Goal: Task Accomplishment & Management: Manage account settings

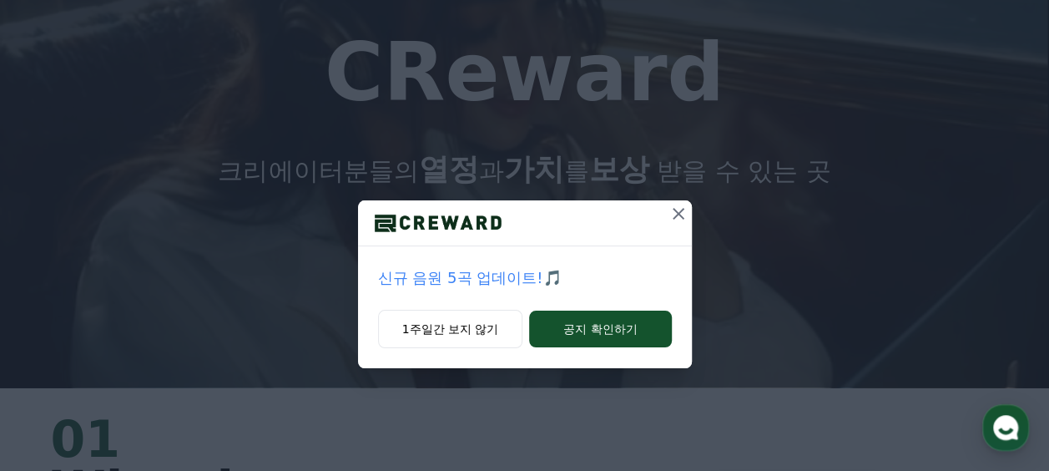
click at [682, 212] on icon at bounding box center [679, 214] width 20 height 20
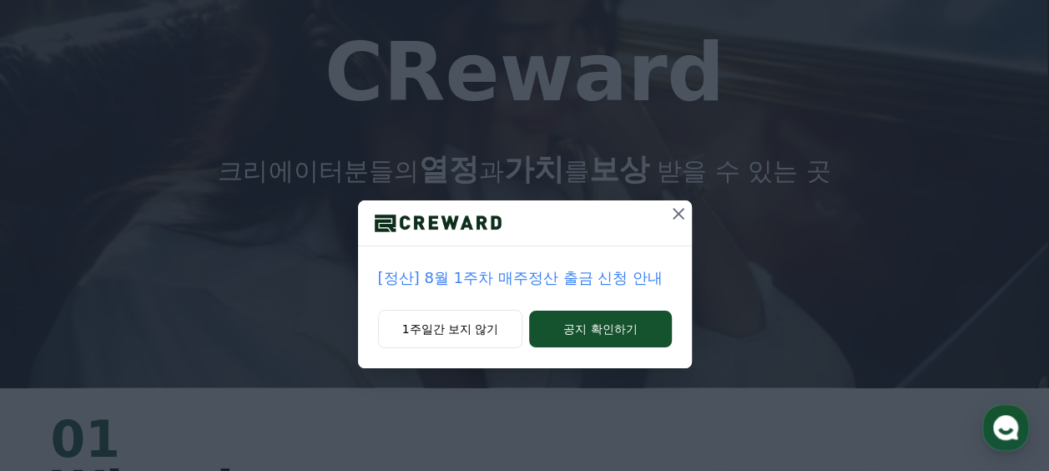
click at [679, 209] on icon at bounding box center [679, 214] width 20 height 20
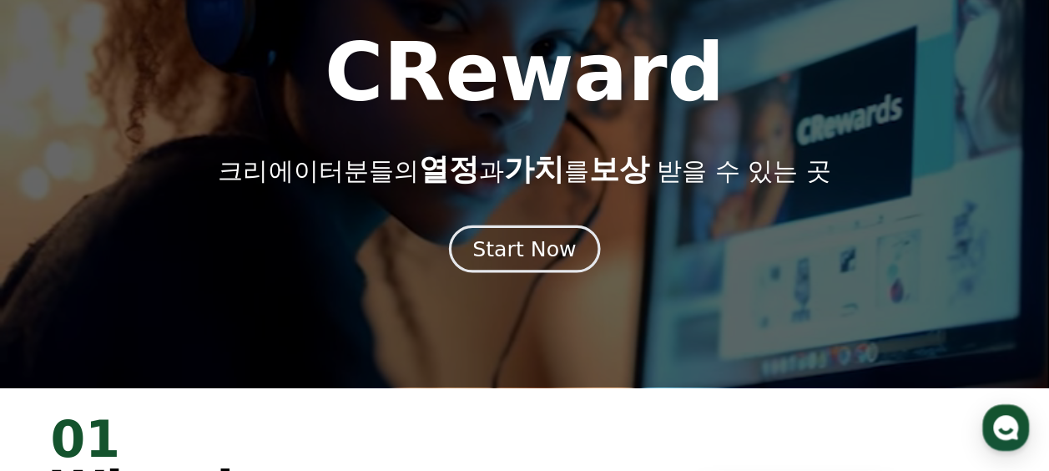
click at [511, 255] on div "Start Now" at bounding box center [523, 249] width 103 height 28
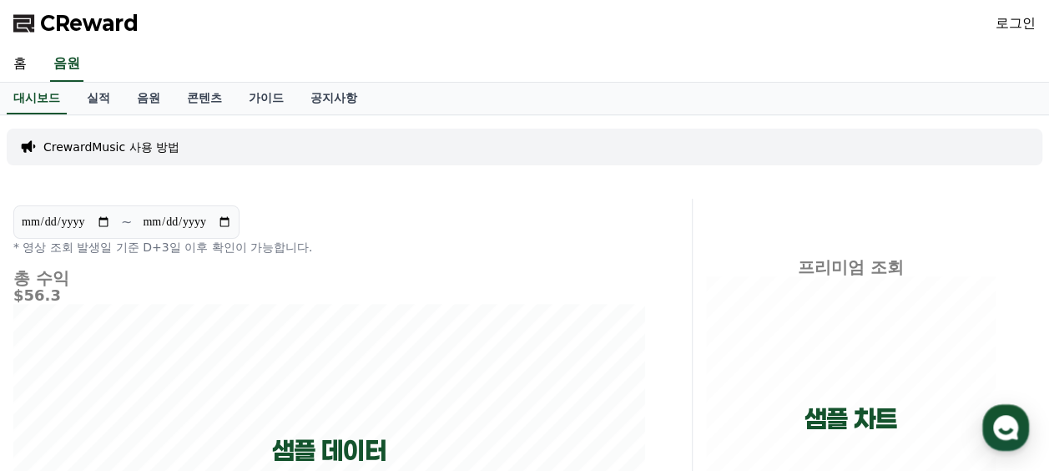
click at [1020, 20] on link "로그인" at bounding box center [1016, 23] width 40 height 20
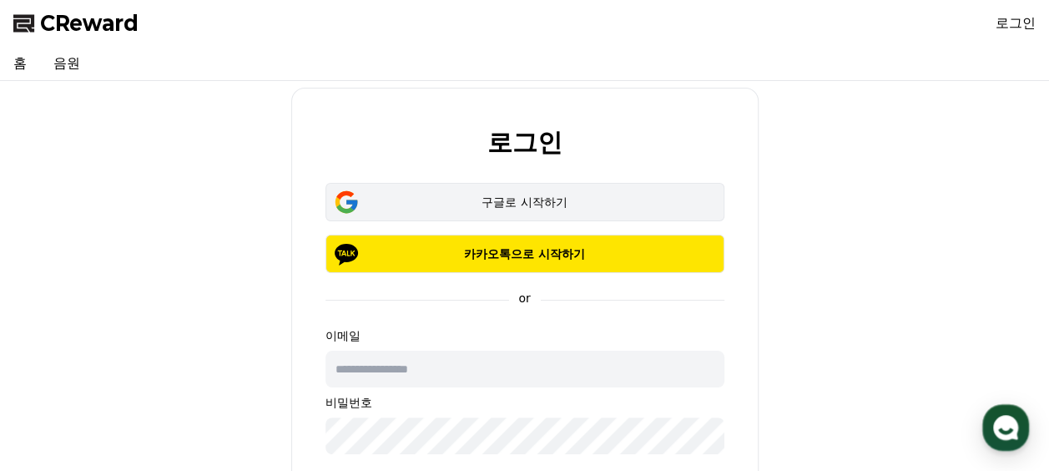
click at [556, 189] on button "구글로 시작하기" at bounding box center [525, 202] width 399 height 38
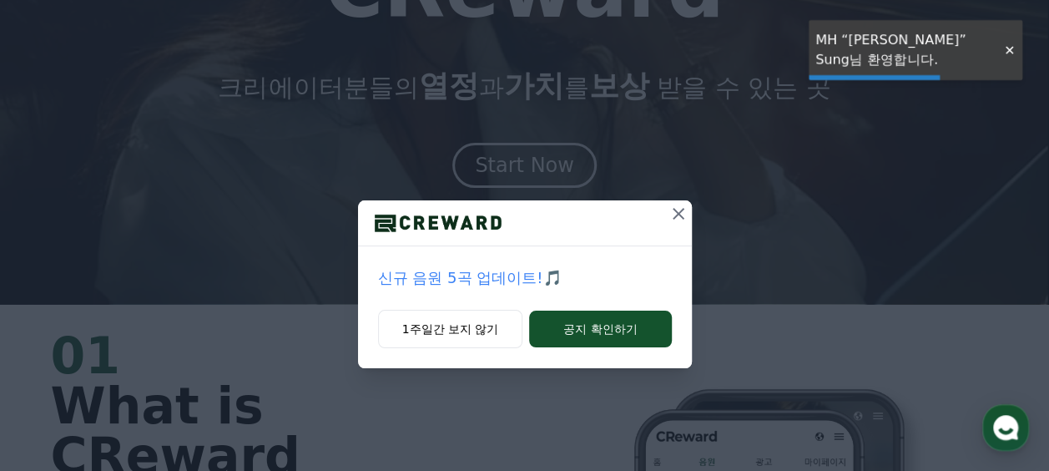
scroll to position [167, 0]
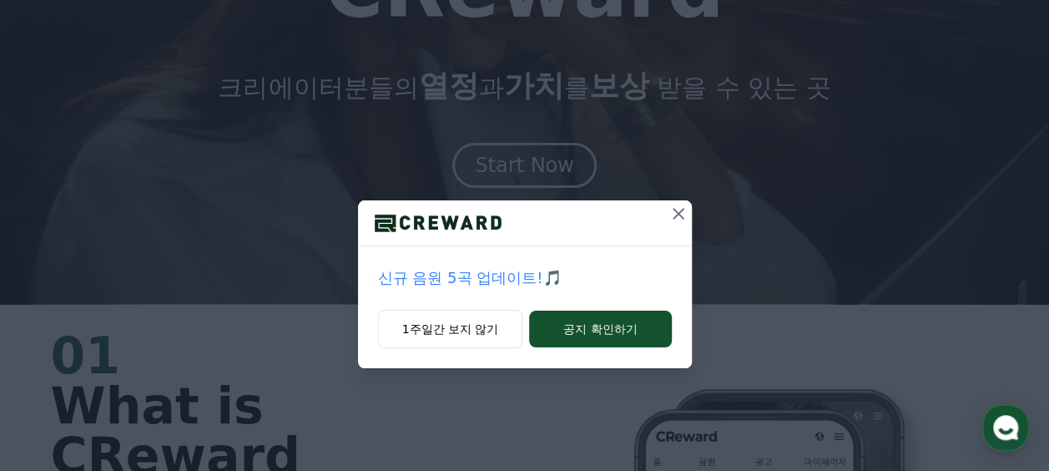
click at [687, 218] on icon at bounding box center [679, 214] width 20 height 20
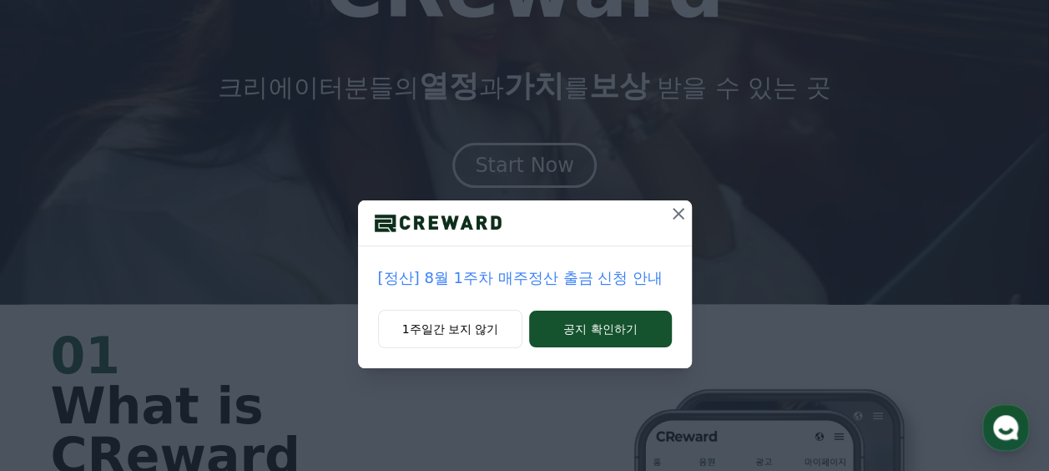
click at [681, 210] on icon at bounding box center [679, 214] width 12 height 12
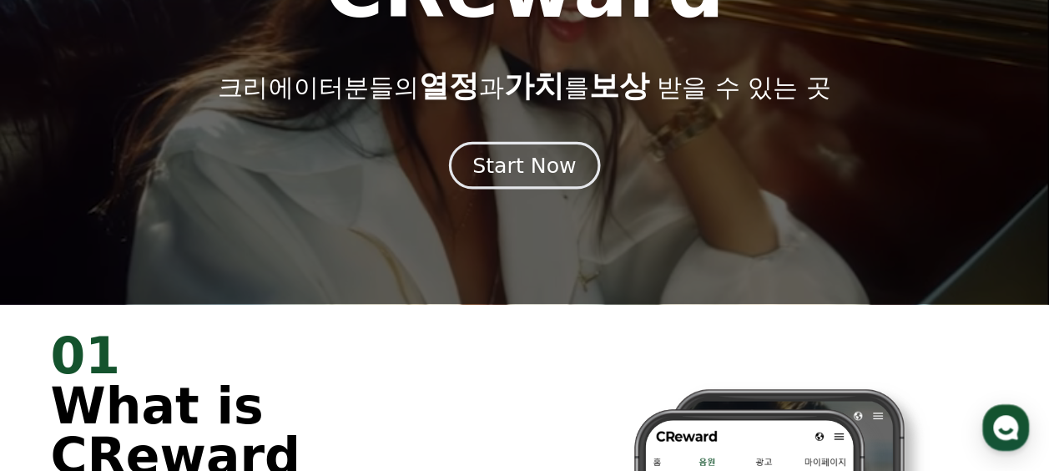
click at [548, 175] on div "Start Now" at bounding box center [523, 165] width 103 height 28
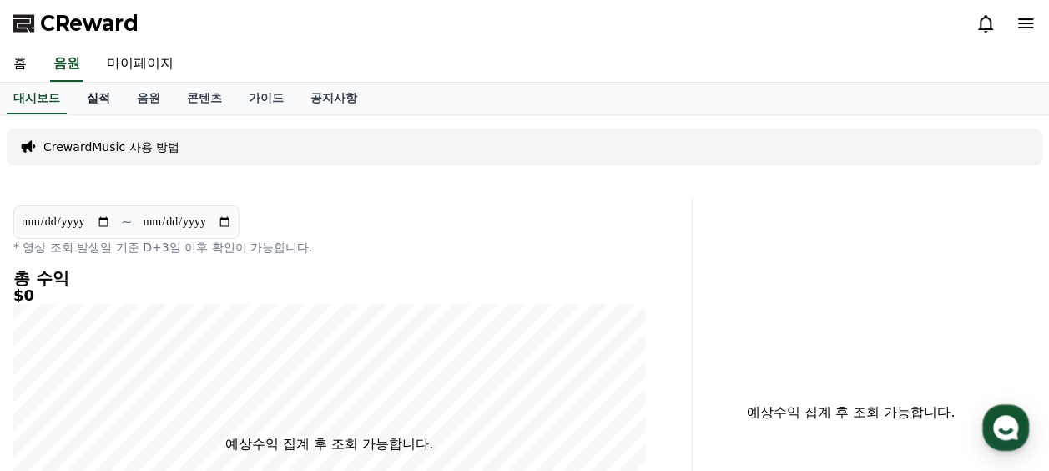
click at [93, 95] on link "실적" at bounding box center [98, 99] width 50 height 32
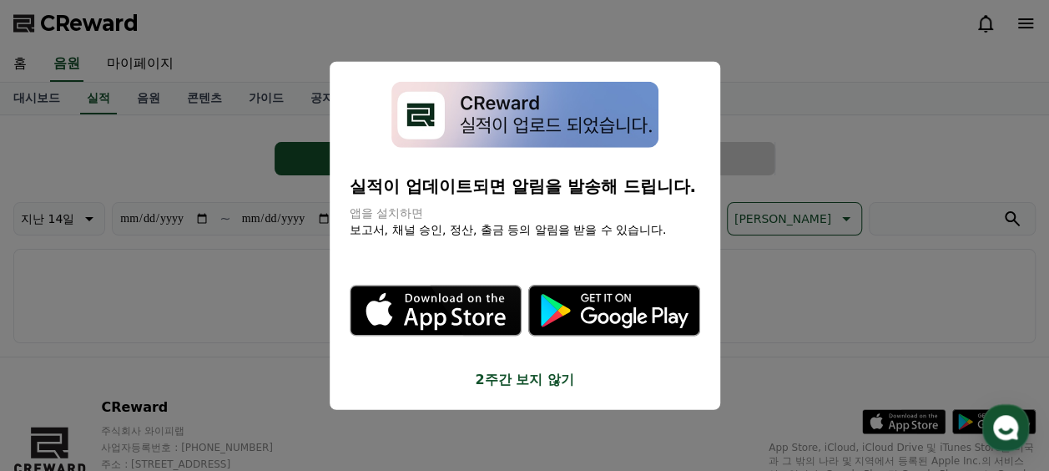
click at [544, 382] on button "2주간 보지 않기" at bounding box center [525, 379] width 351 height 20
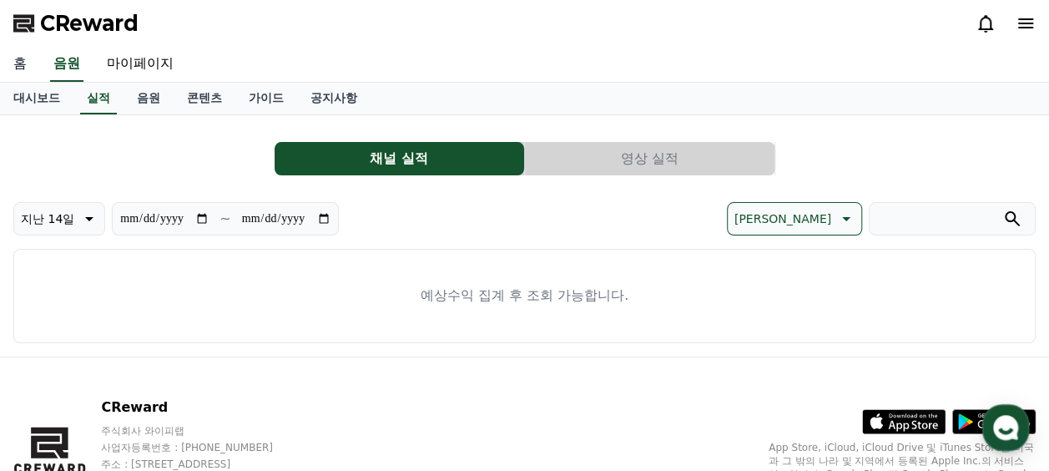
click at [22, 63] on link "홈" at bounding box center [20, 64] width 40 height 35
